Goal: Information Seeking & Learning: Learn about a topic

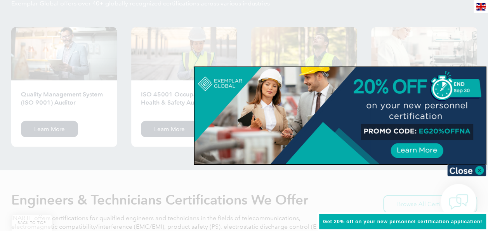
scroll to position [932, 0]
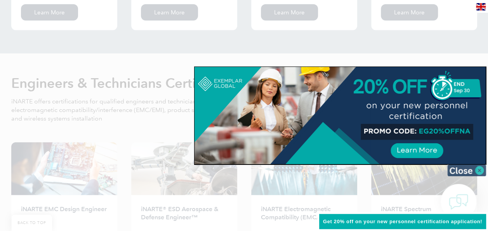
click at [480, 170] on img at bounding box center [466, 170] width 39 height 12
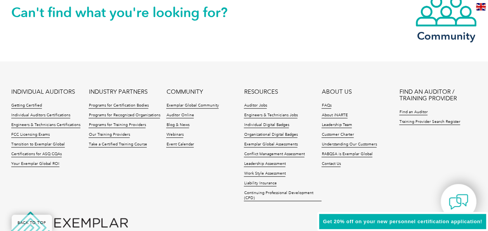
scroll to position [1863, 0]
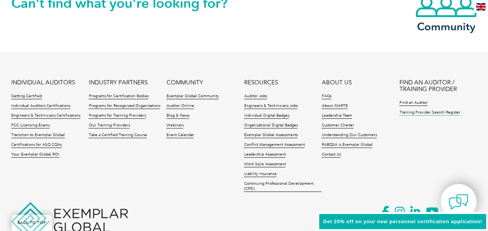
click at [427, 112] on link "Training Provider Search Register" at bounding box center [429, 112] width 61 height 5
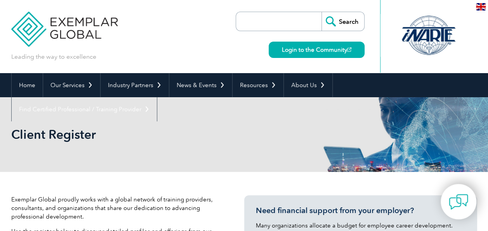
click at [287, 24] on input "search" at bounding box center [281, 21] width 82 height 19
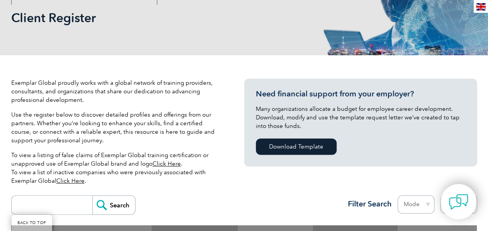
scroll to position [233, 0]
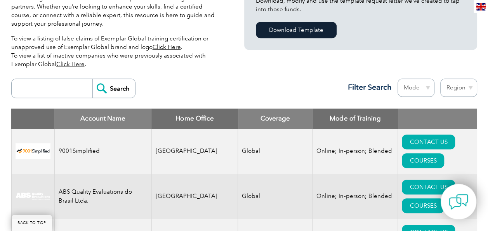
click at [47, 83] on input "search" at bounding box center [54, 88] width 77 height 19
type input "QFS"
click at [92, 79] on input "Search" at bounding box center [113, 88] width 43 height 19
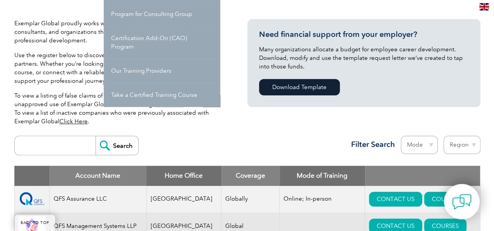
scroll to position [233, 0]
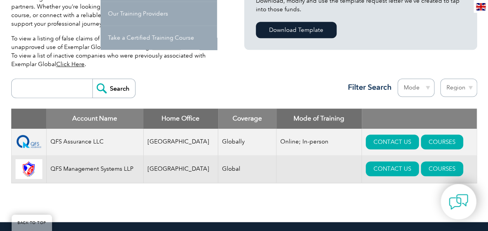
click at [142, 214] on div "Exemplar Global proudly works with a global network of training providers, cons…" at bounding box center [244, 80] width 466 height 283
drag, startPoint x: 273, startPoint y: 142, endPoint x: 298, endPoint y: 144, distance: 24.9
click at [298, 144] on td "Online; In-person" at bounding box center [318, 141] width 85 height 26
click at [430, 141] on link "COURSES" at bounding box center [442, 141] width 42 height 15
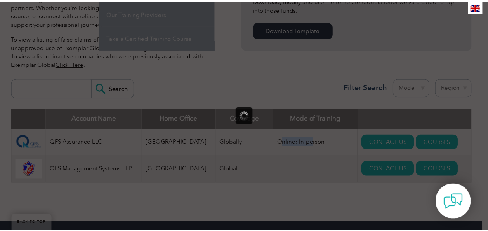
scroll to position [0, 0]
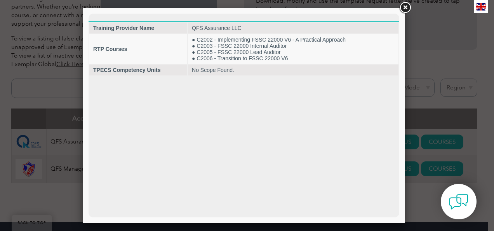
click at [404, 9] on link at bounding box center [405, 8] width 14 height 14
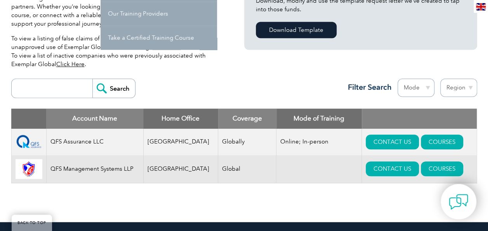
click at [338, 192] on div "Account Name Home Office Coverage Mode of Training QFS Assurance LLC United Sta…" at bounding box center [244, 151] width 466 height 86
drag, startPoint x: 78, startPoint y: 169, endPoint x: 184, endPoint y: 174, distance: 106.1
click at [184, 174] on tr "QFS Management Systems LLP India Global CONTACT US COURSES" at bounding box center [243, 169] width 465 height 28
drag, startPoint x: 184, startPoint y: 174, endPoint x: 186, endPoint y: 185, distance: 11.2
click at [186, 185] on div "Account Name Home Office Coverage Mode of Training QFS Assurance LLC United Sta…" at bounding box center [244, 151] width 466 height 86
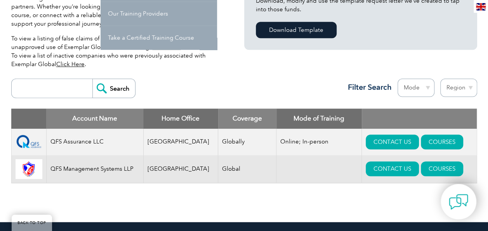
click at [34, 87] on input "search" at bounding box center [54, 88] width 77 height 19
type input "sgs"
click at [116, 87] on input "Search" at bounding box center [113, 88] width 43 height 19
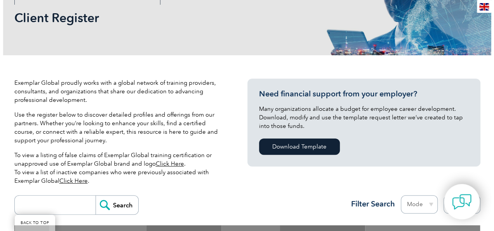
scroll to position [233, 0]
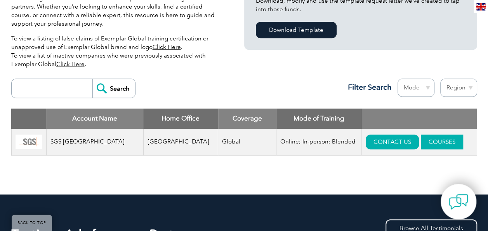
click at [428, 140] on link "COURSES" at bounding box center [442, 141] width 42 height 15
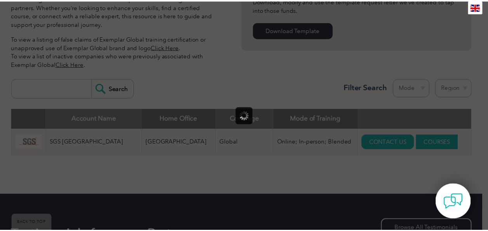
scroll to position [0, 0]
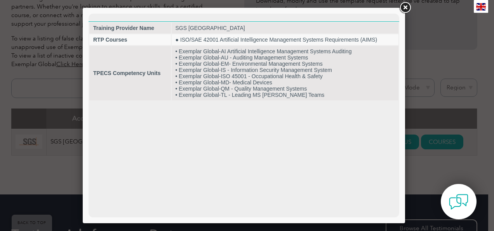
click at [403, 8] on link at bounding box center [405, 8] width 14 height 14
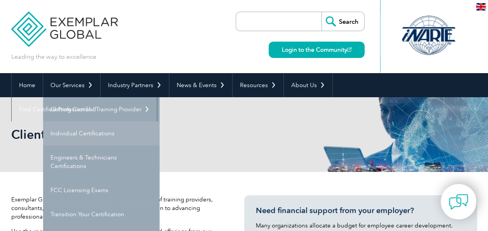
click at [63, 127] on link "Individual Certifications" at bounding box center [101, 133] width 116 height 24
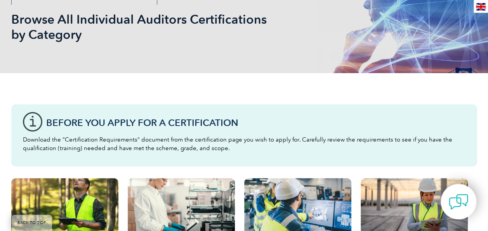
scroll to position [233, 0]
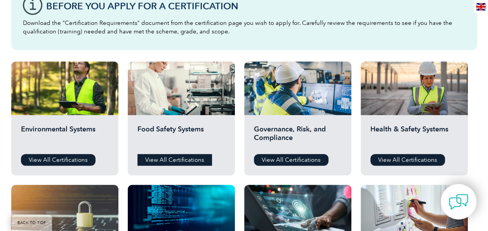
click at [156, 158] on link "View All Certifications" at bounding box center [174, 160] width 75 height 12
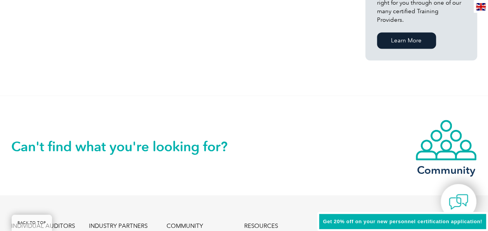
scroll to position [699, 0]
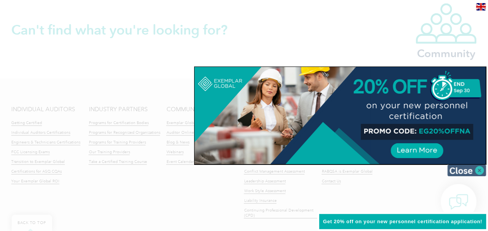
click at [476, 168] on img at bounding box center [466, 170] width 39 height 12
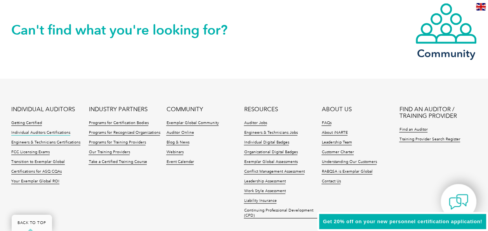
click at [40, 130] on link "Individual Auditors Certifications" at bounding box center [40, 132] width 59 height 5
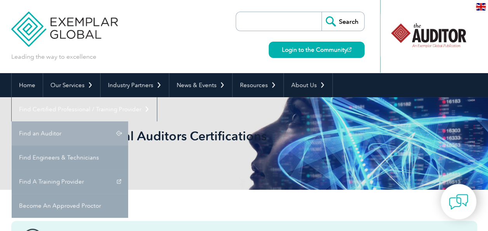
click at [128, 121] on link "Find an Auditor" at bounding box center [70, 133] width 116 height 24
